Goal: Information Seeking & Learning: Learn about a topic

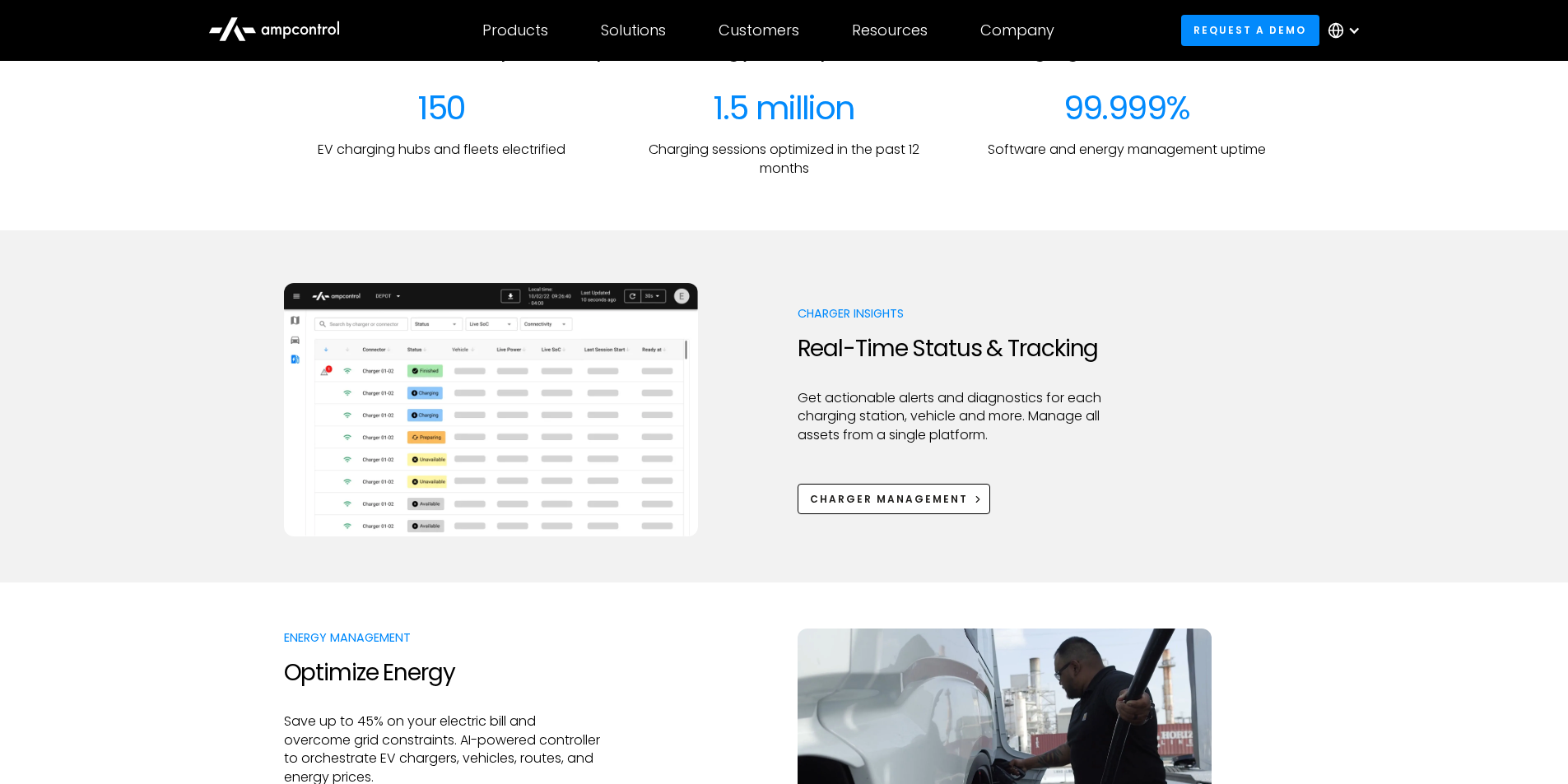
scroll to position [987, 0]
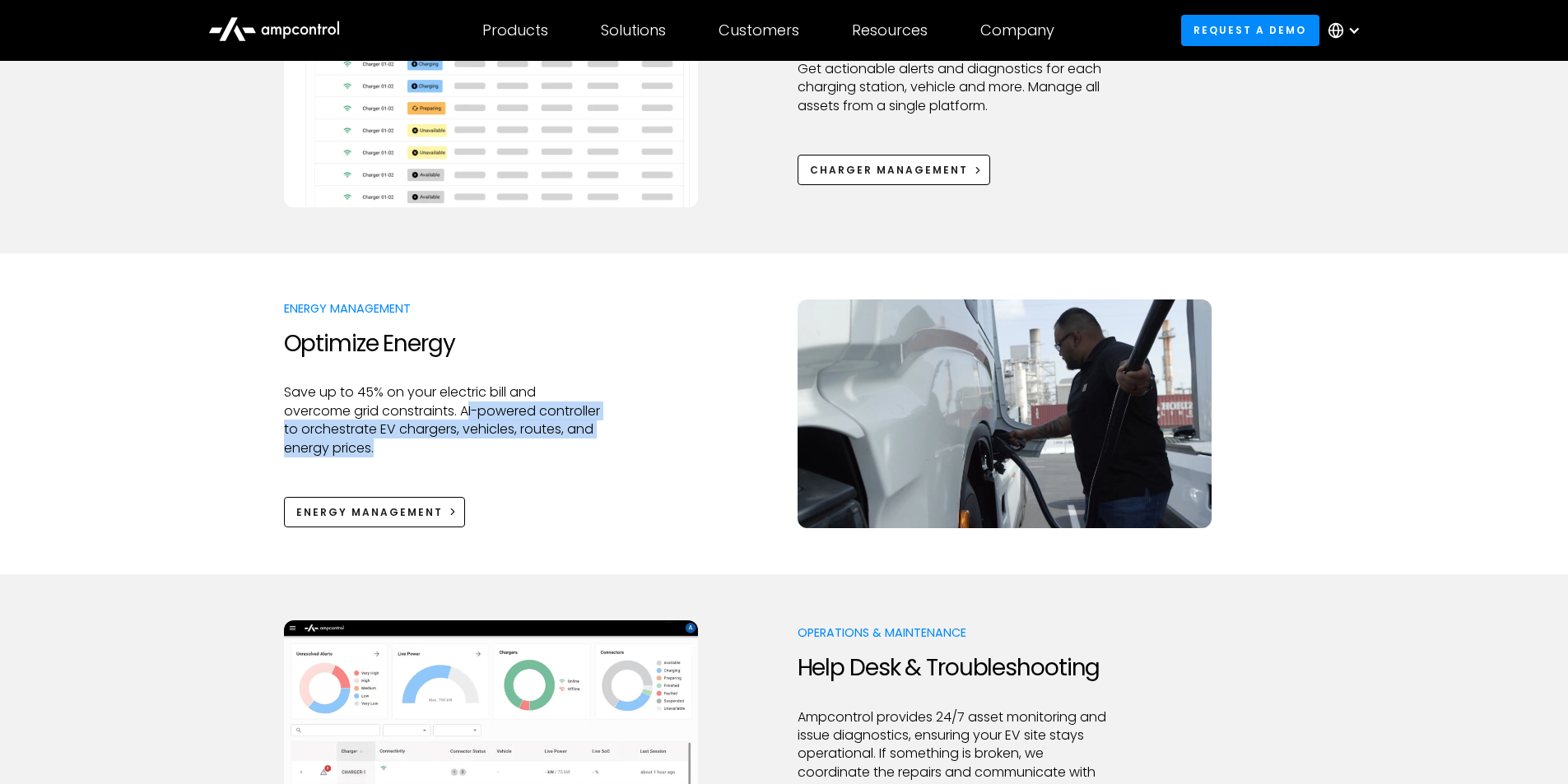
drag, startPoint x: 467, startPoint y: 411, endPoint x: 587, endPoint y: 440, distance: 123.5
click at [587, 440] on p "Save up to 45% on your electric bill and overcome grid constraints. AI-powered …" at bounding box center [443, 420] width 317 height 74
click at [587, 445] on p "Save up to 45% on your electric bill and overcome grid constraints. AI-powered …" at bounding box center [443, 420] width 317 height 74
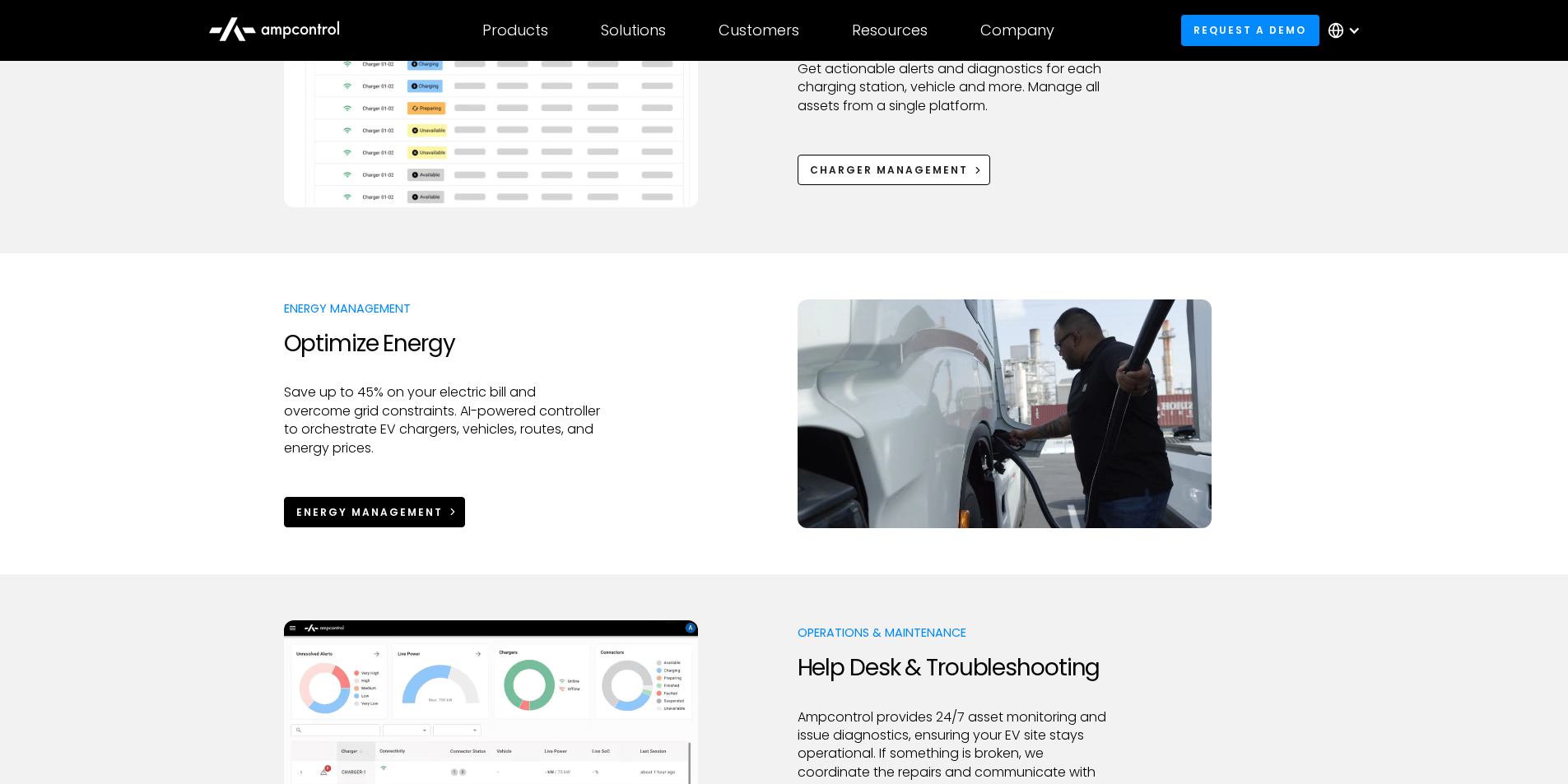
click at [419, 499] on link "Energy Management" at bounding box center [375, 512] width 182 height 30
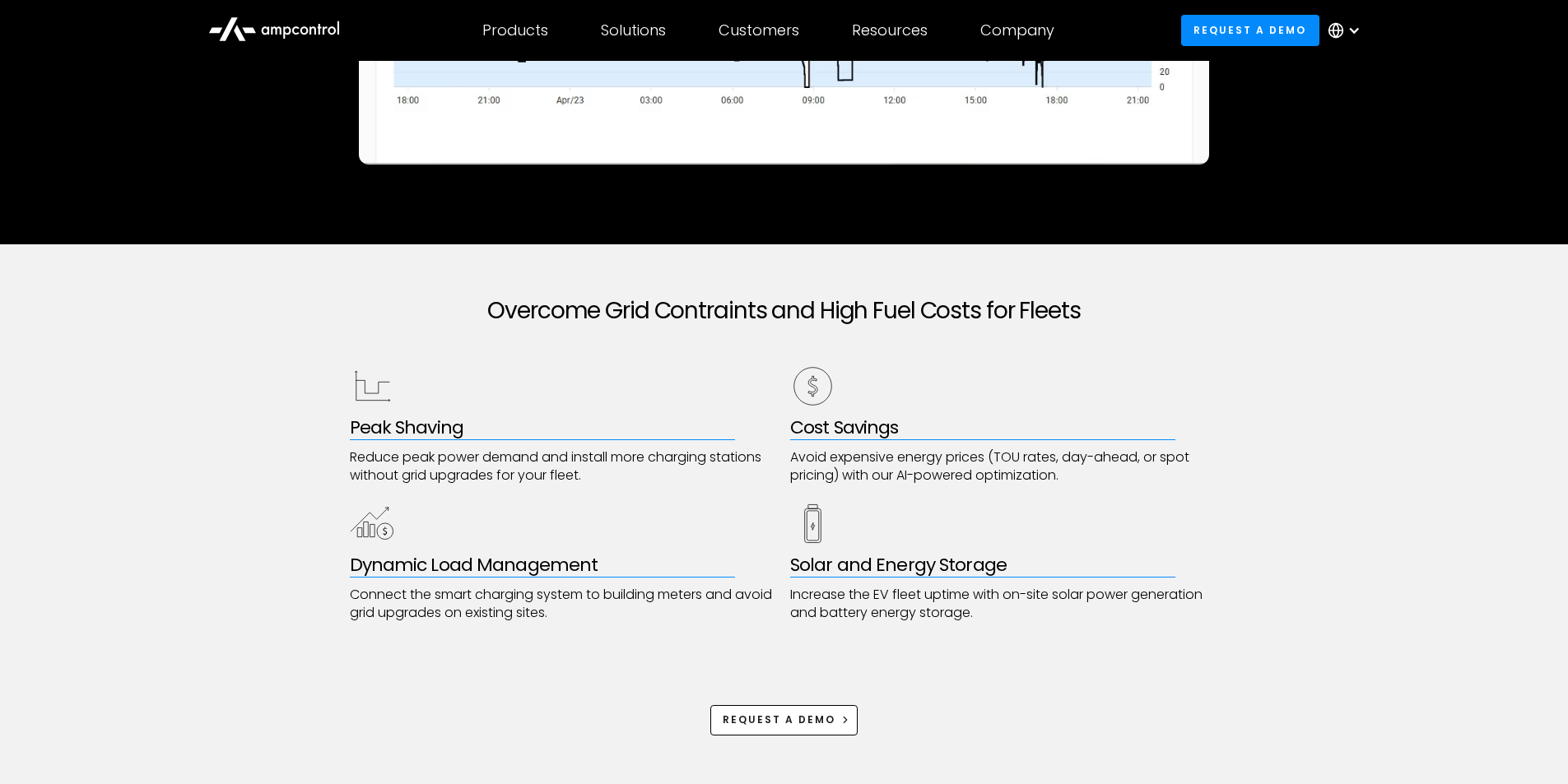
scroll to position [740, 0]
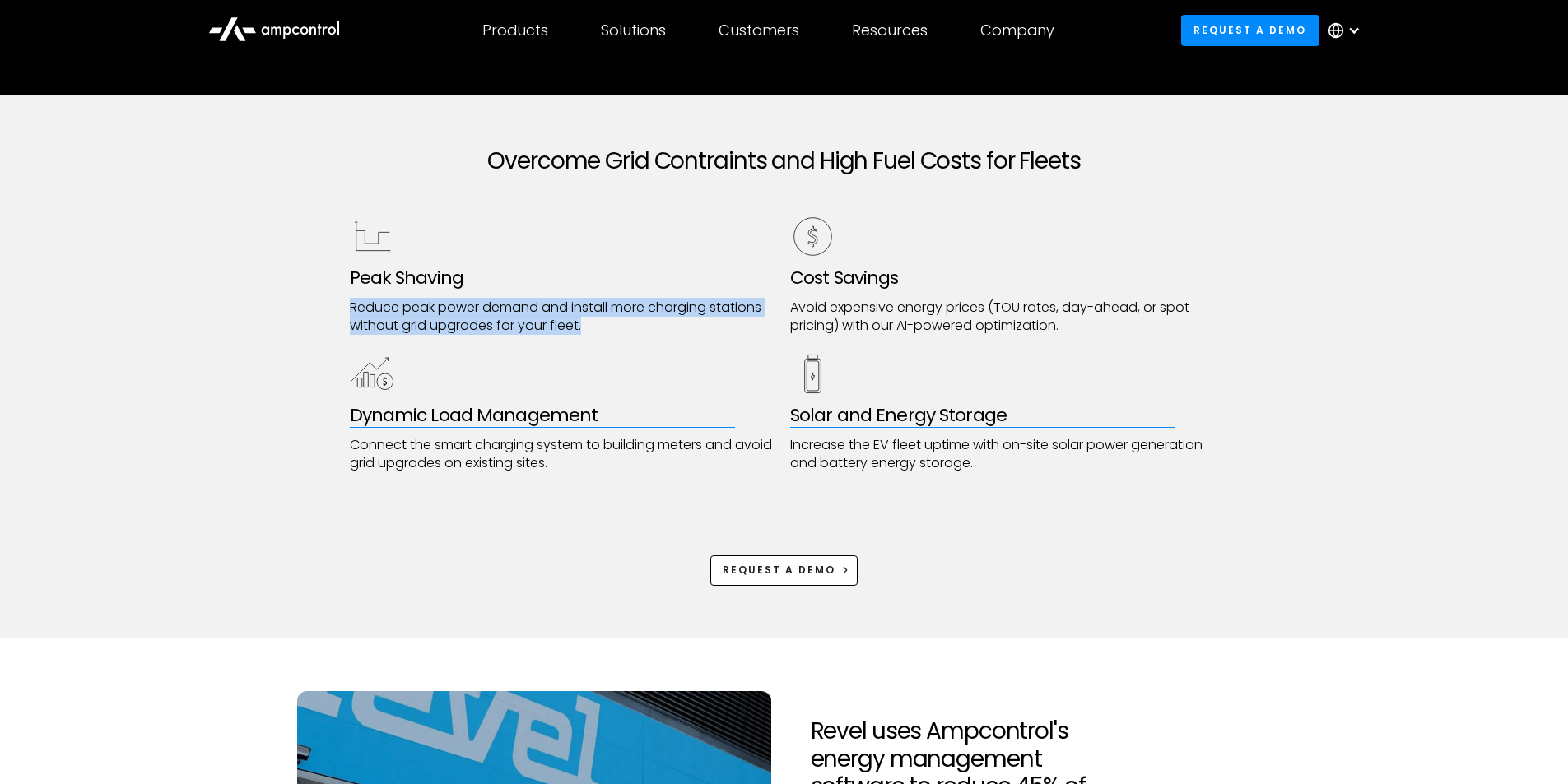
drag, startPoint x: 599, startPoint y: 323, endPoint x: 349, endPoint y: 311, distance: 250.3
click at [349, 311] on p "Reduce peak power demand and install more charging stations without grid upgrad…" at bounding box center [564, 317] width 429 height 37
click at [573, 455] on p "Connect the smart charging system to building meters and avoid grid upgrades on…" at bounding box center [564, 454] width 429 height 37
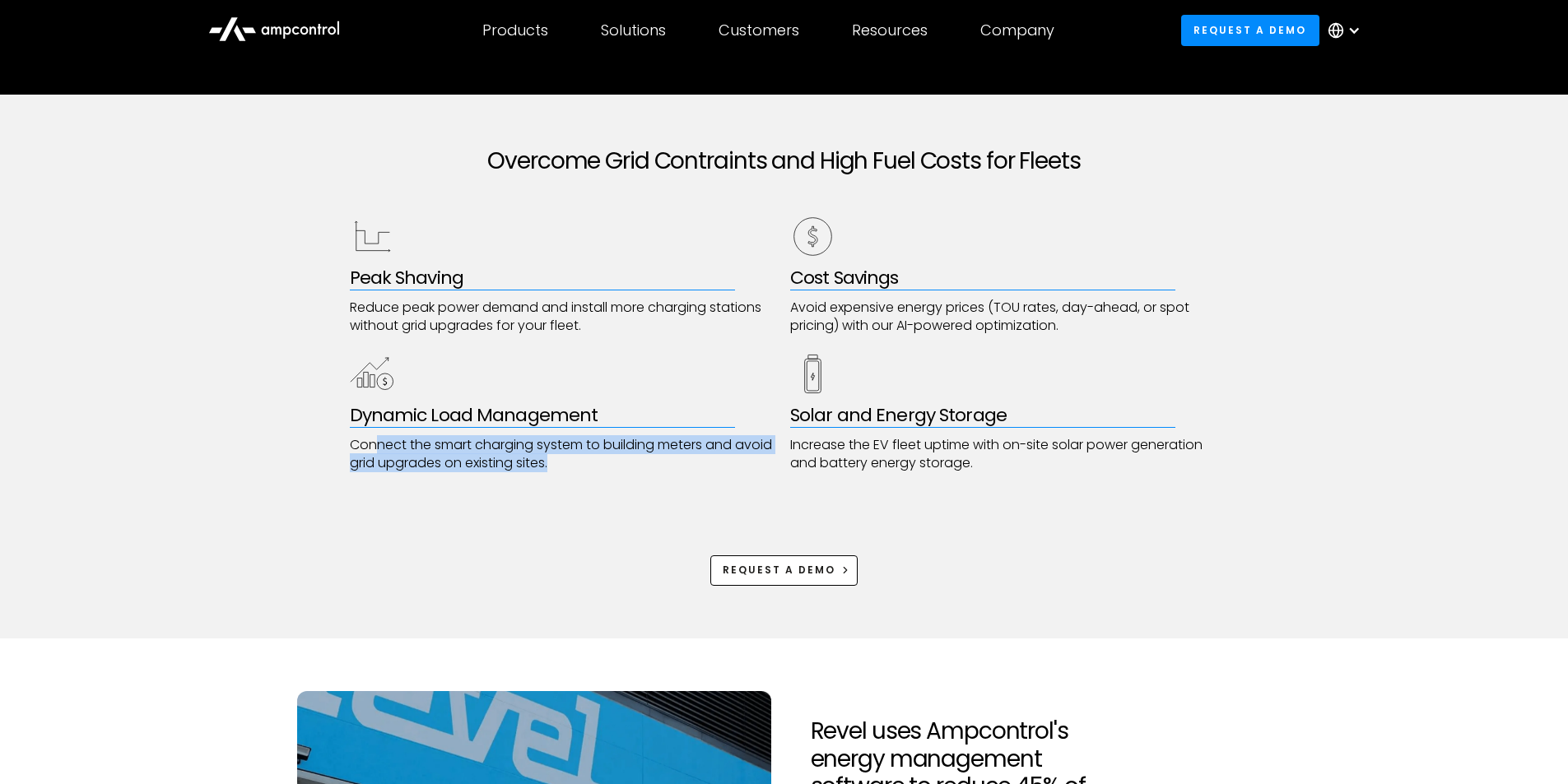
drag, startPoint x: 598, startPoint y: 456, endPoint x: 373, endPoint y: 452, distance: 225.0
click at [373, 452] on p "Connect the smart charging system to building meters and avoid grid upgrades on…" at bounding box center [564, 454] width 429 height 37
click at [1092, 321] on p "Avoid expensive energy prices (TOU rates, day-ahead, or spot pricing) with our …" at bounding box center [1004, 317] width 429 height 37
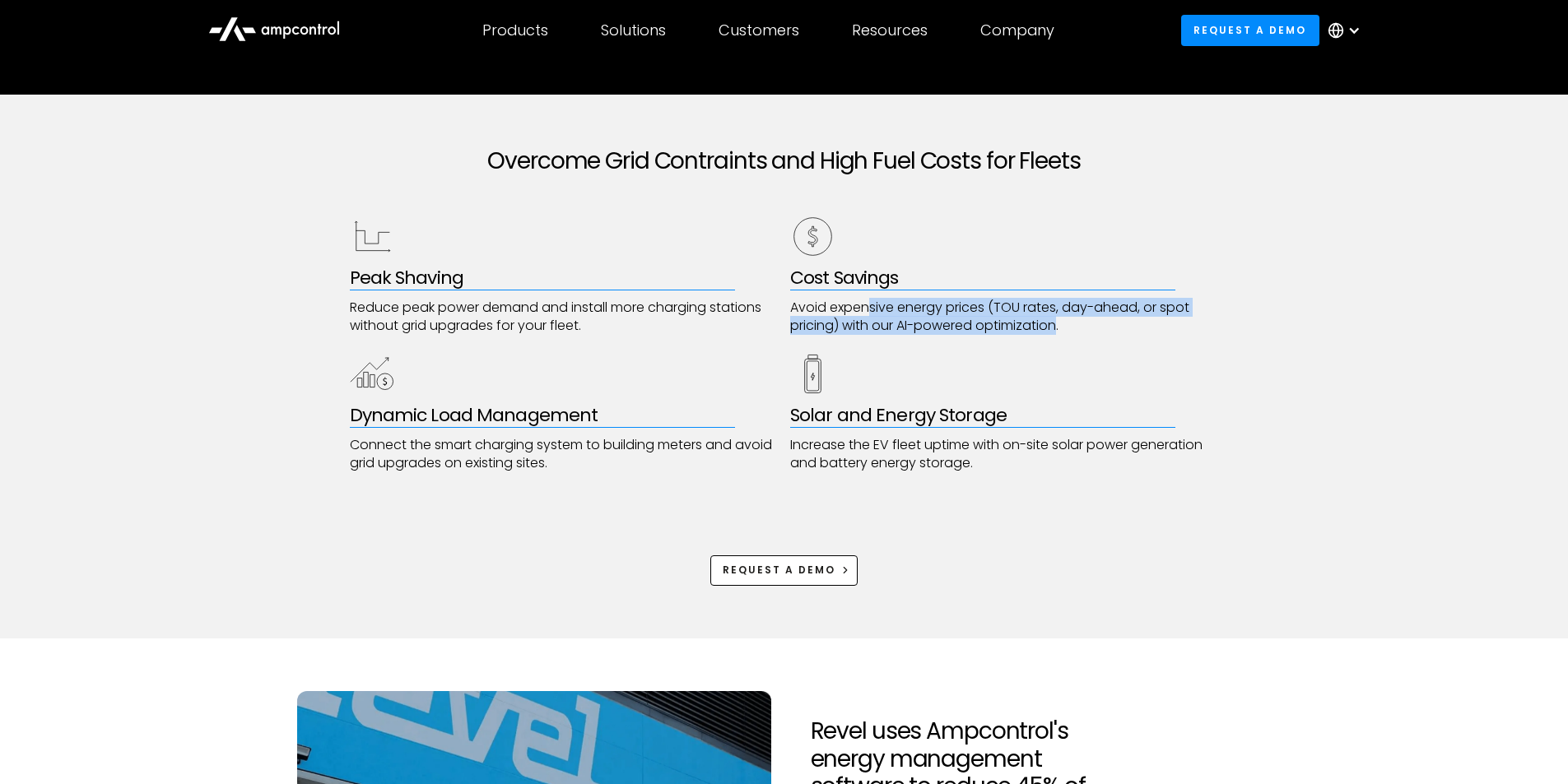
drag, startPoint x: 1059, startPoint y: 326, endPoint x: 872, endPoint y: 310, distance: 187.7
click at [872, 310] on p "Avoid expensive energy prices (TOU rates, day-ahead, or spot pricing) with our …" at bounding box center [1004, 317] width 429 height 37
click at [958, 440] on p "Increase the EV fleet uptime with on-site solar power generation and battery en…" at bounding box center [1004, 454] width 429 height 37
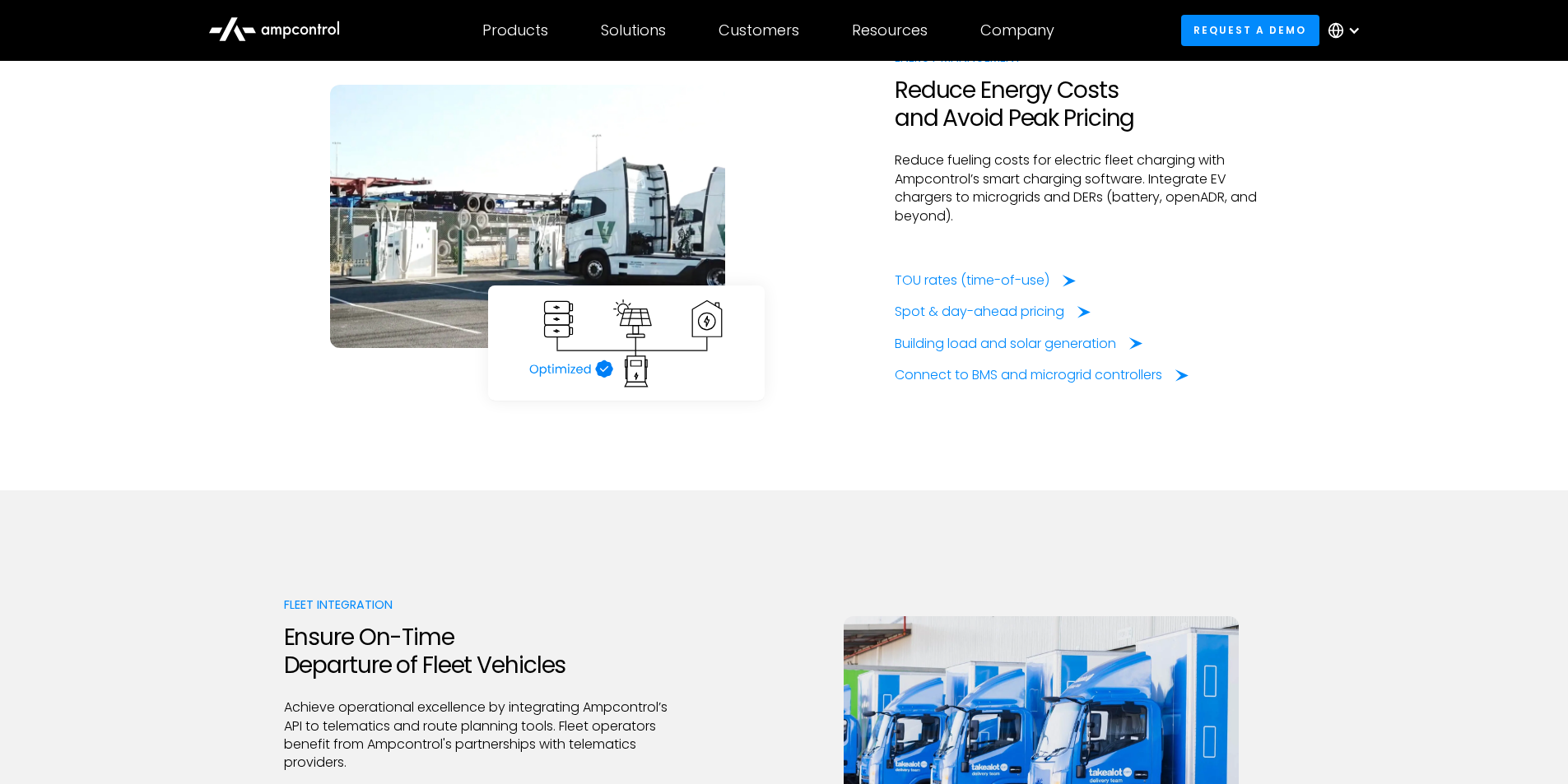
scroll to position [2961, 0]
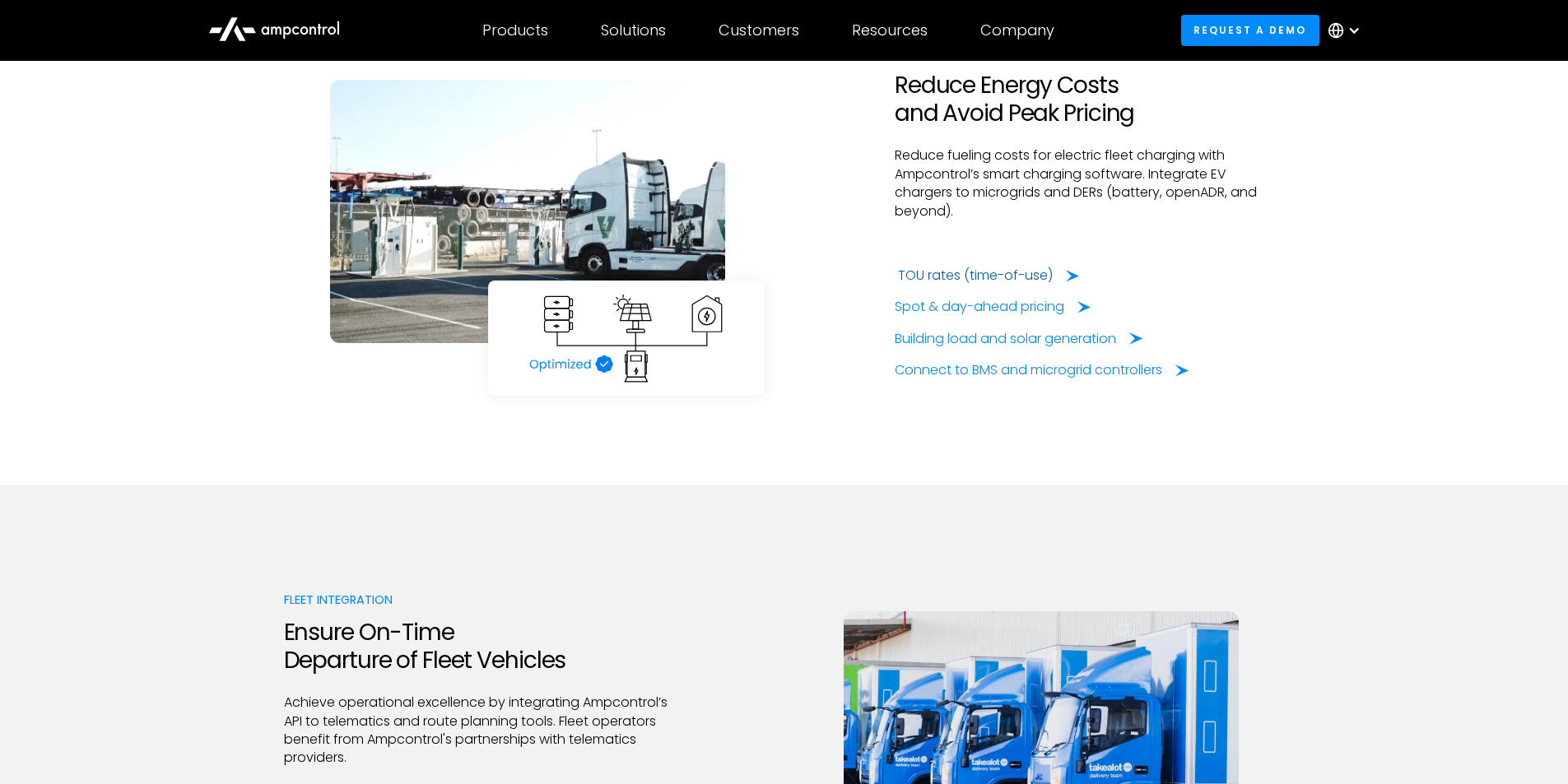
click at [944, 273] on div "TOU rates (time-of-use)" at bounding box center [975, 275] width 155 height 18
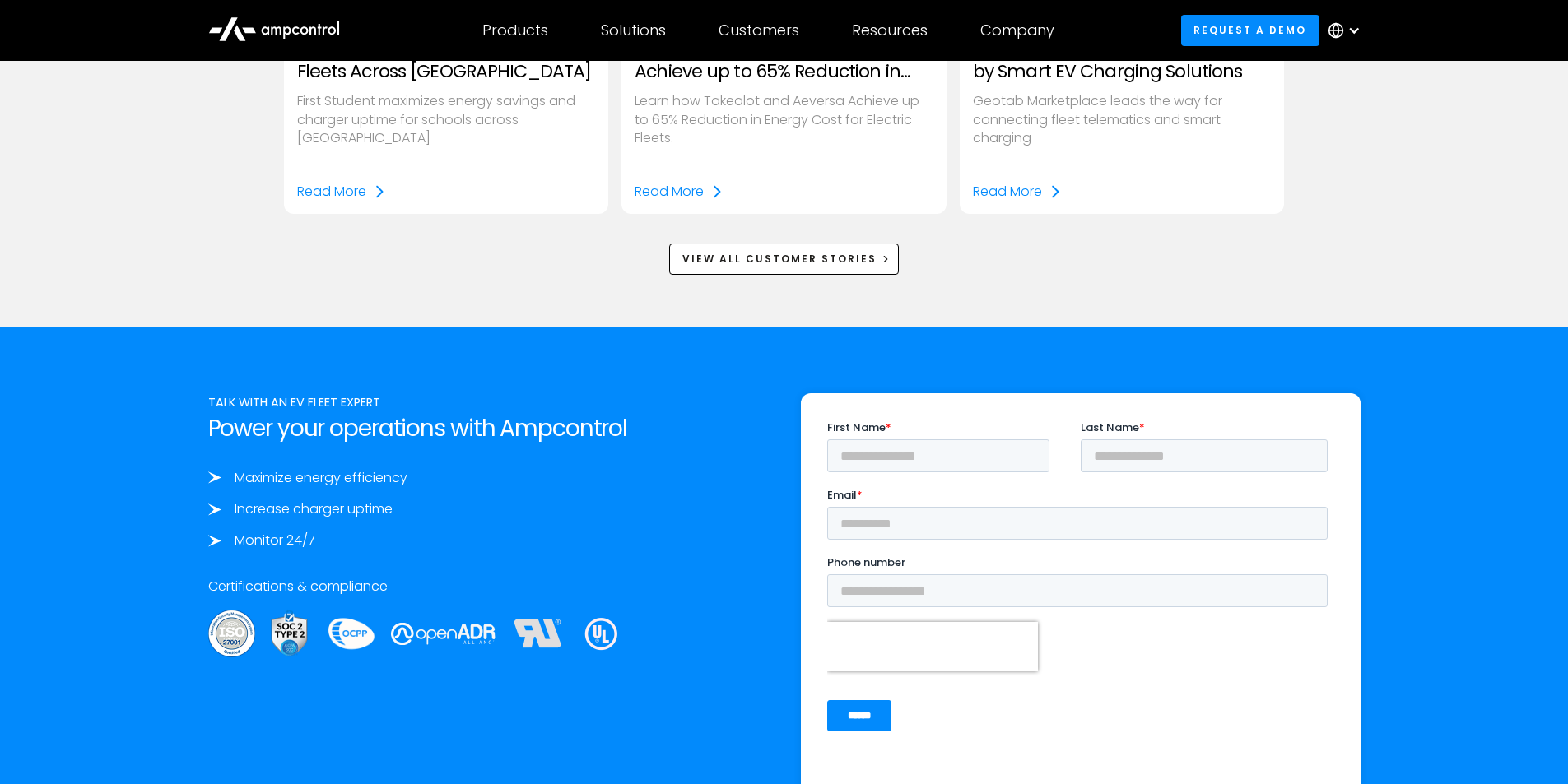
scroll to position [2385, 0]
